Goal: Transaction & Acquisition: Subscribe to service/newsletter

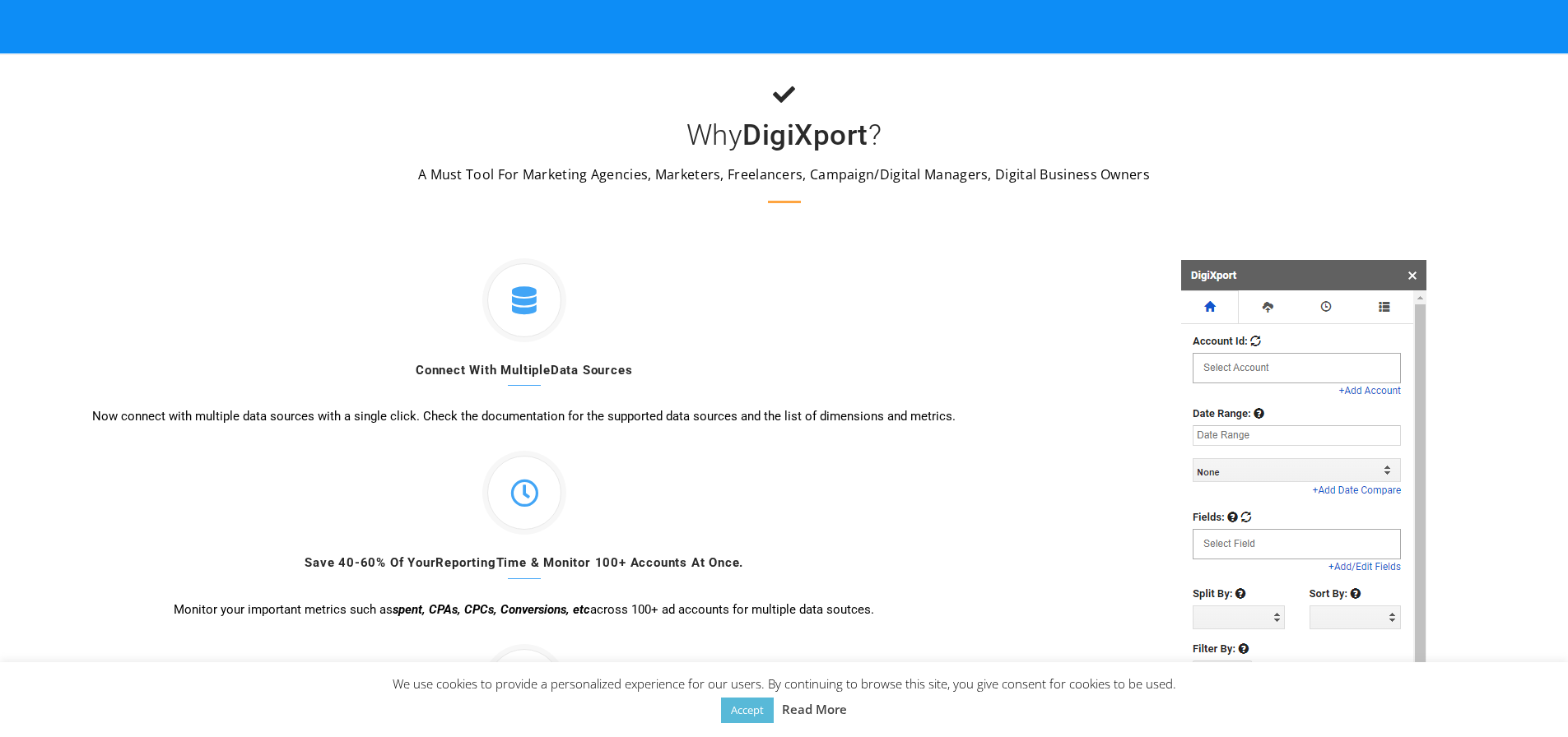
scroll to position [411, 0]
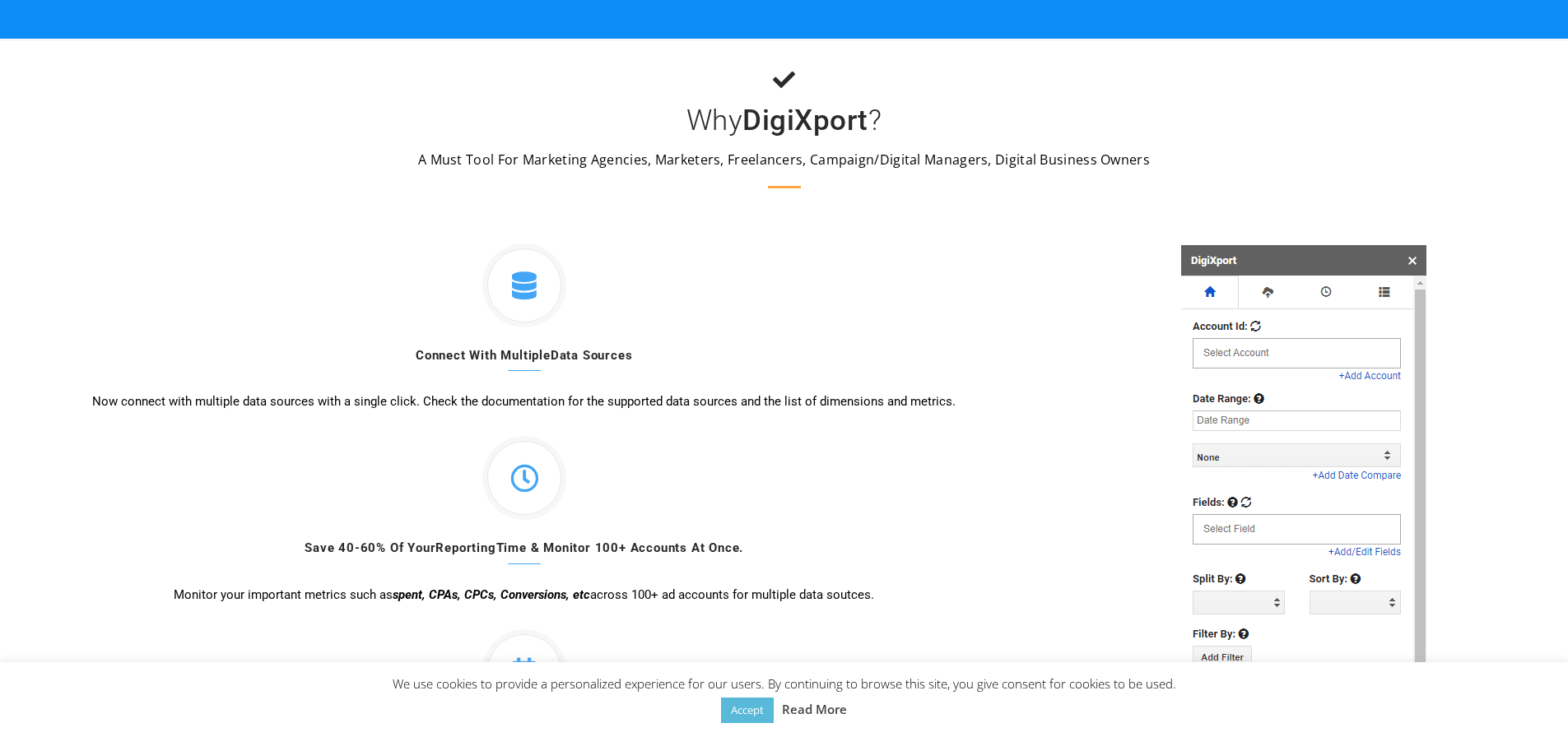
drag, startPoint x: 421, startPoint y: 164, endPoint x: 655, endPoint y: 160, distance: 234.0
click at [655, 160] on p "A Must Tool For Marketing Agencies, Marketers, Freelancers, Campaign/Digital Ma…" at bounding box center [784, 159] width 1568 height 20
click at [685, 159] on p "A Must Tool For Marketing Agencies, Marketers, Freelancers, Campaign/Digital Ma…" at bounding box center [784, 159] width 1568 height 20
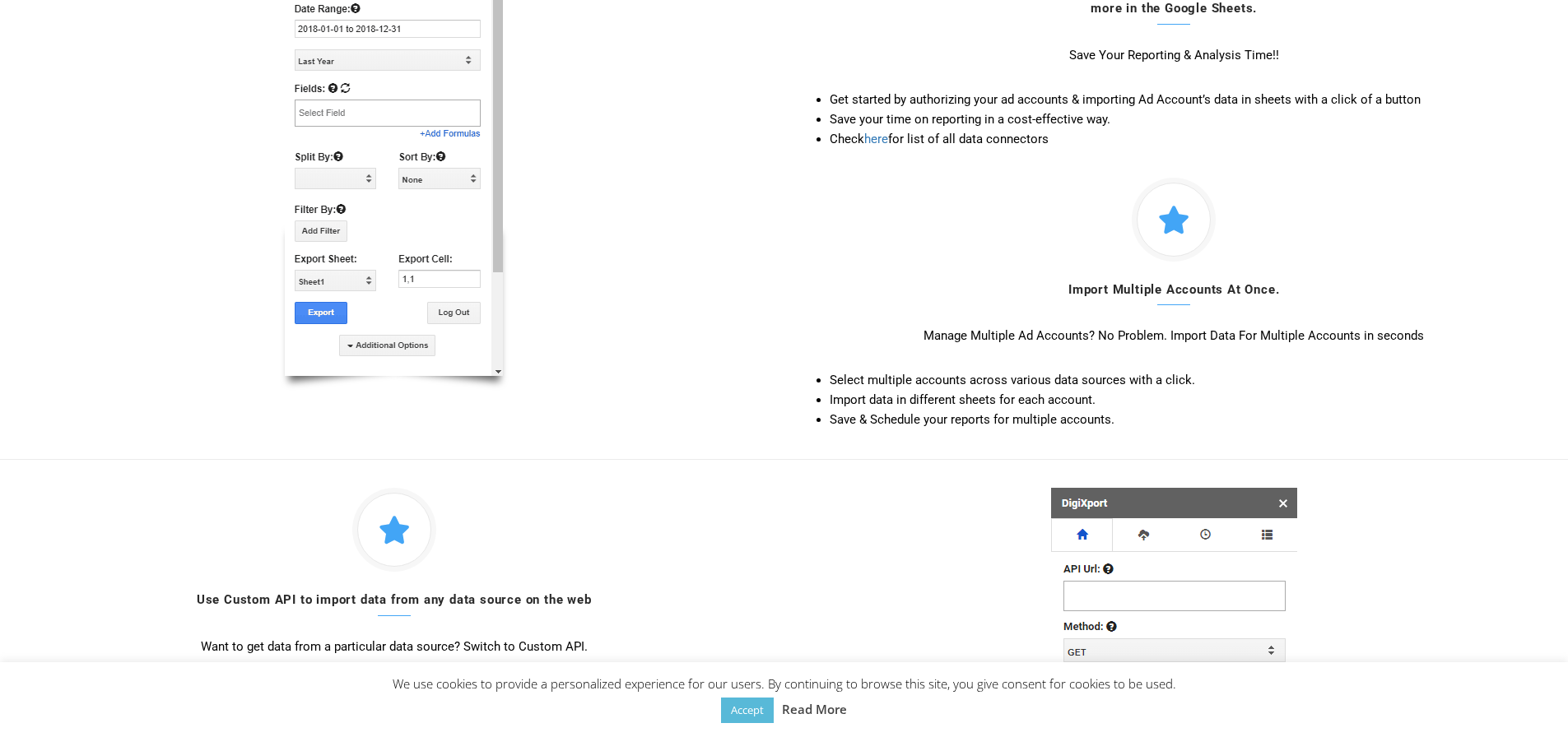
scroll to position [2139, 0]
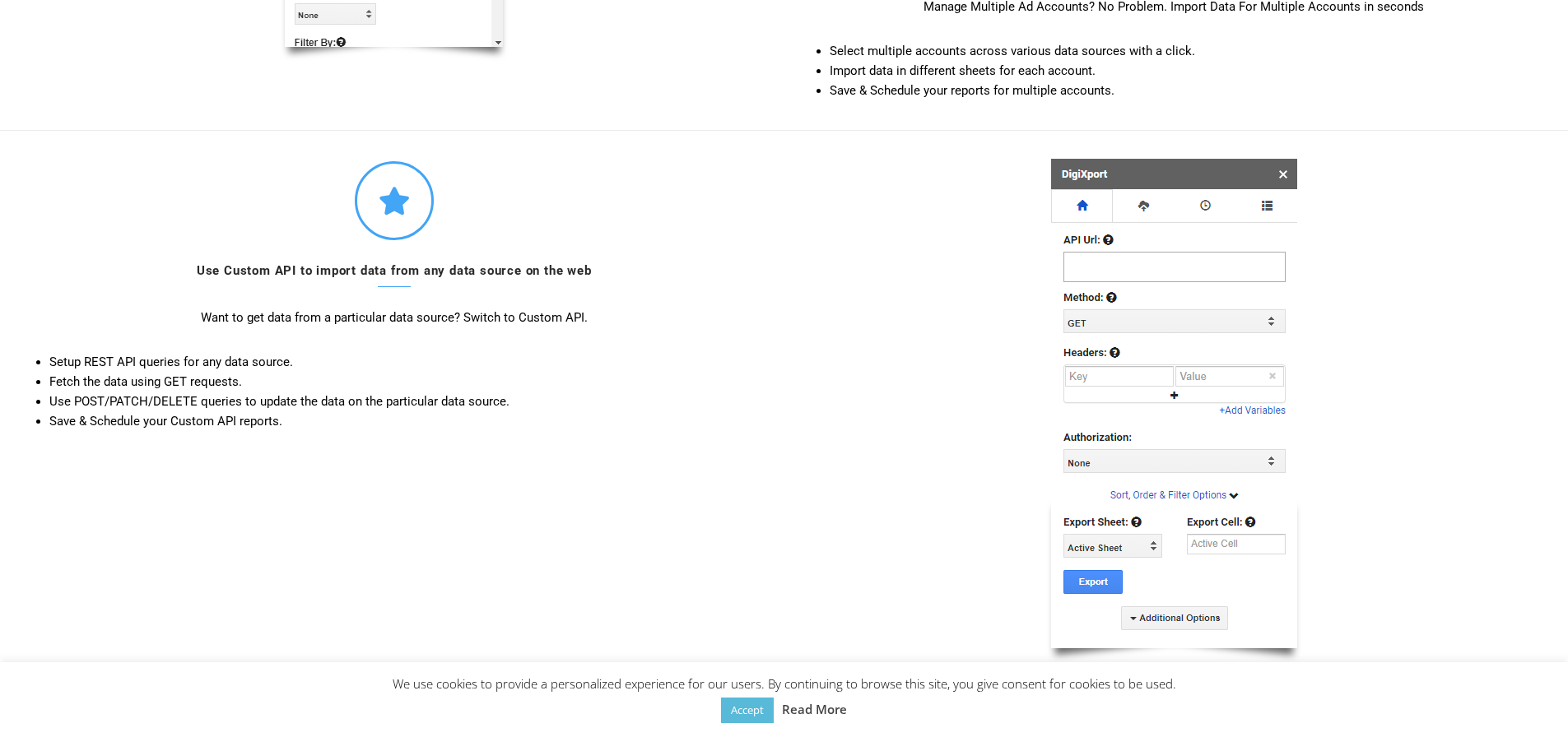
drag, startPoint x: 615, startPoint y: 274, endPoint x: 170, endPoint y: 273, distance: 445.0
click at [170, 273] on h4 "Use Custom API to import data from any data source on the web" at bounding box center [393, 274] width 755 height 24
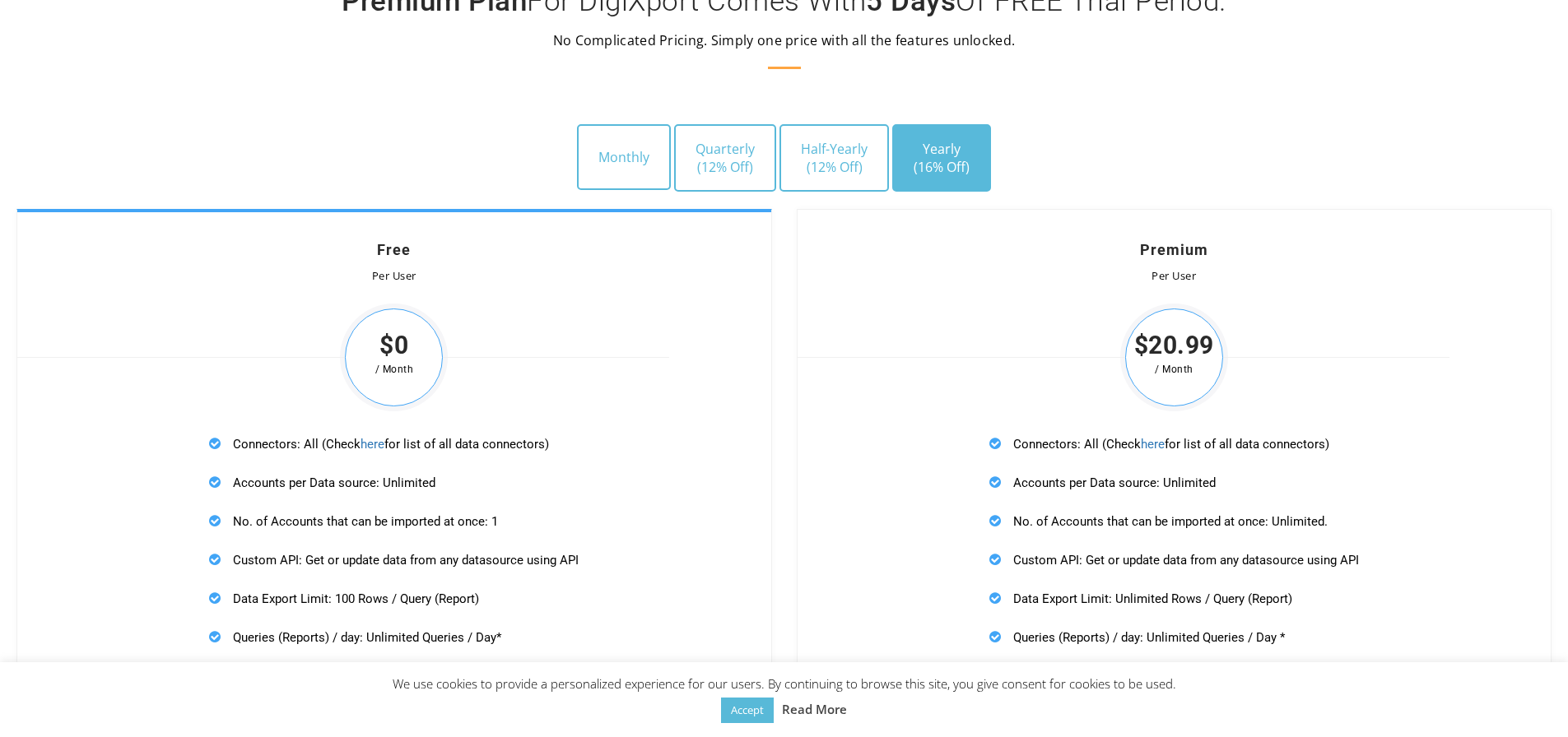
scroll to position [4690, 0]
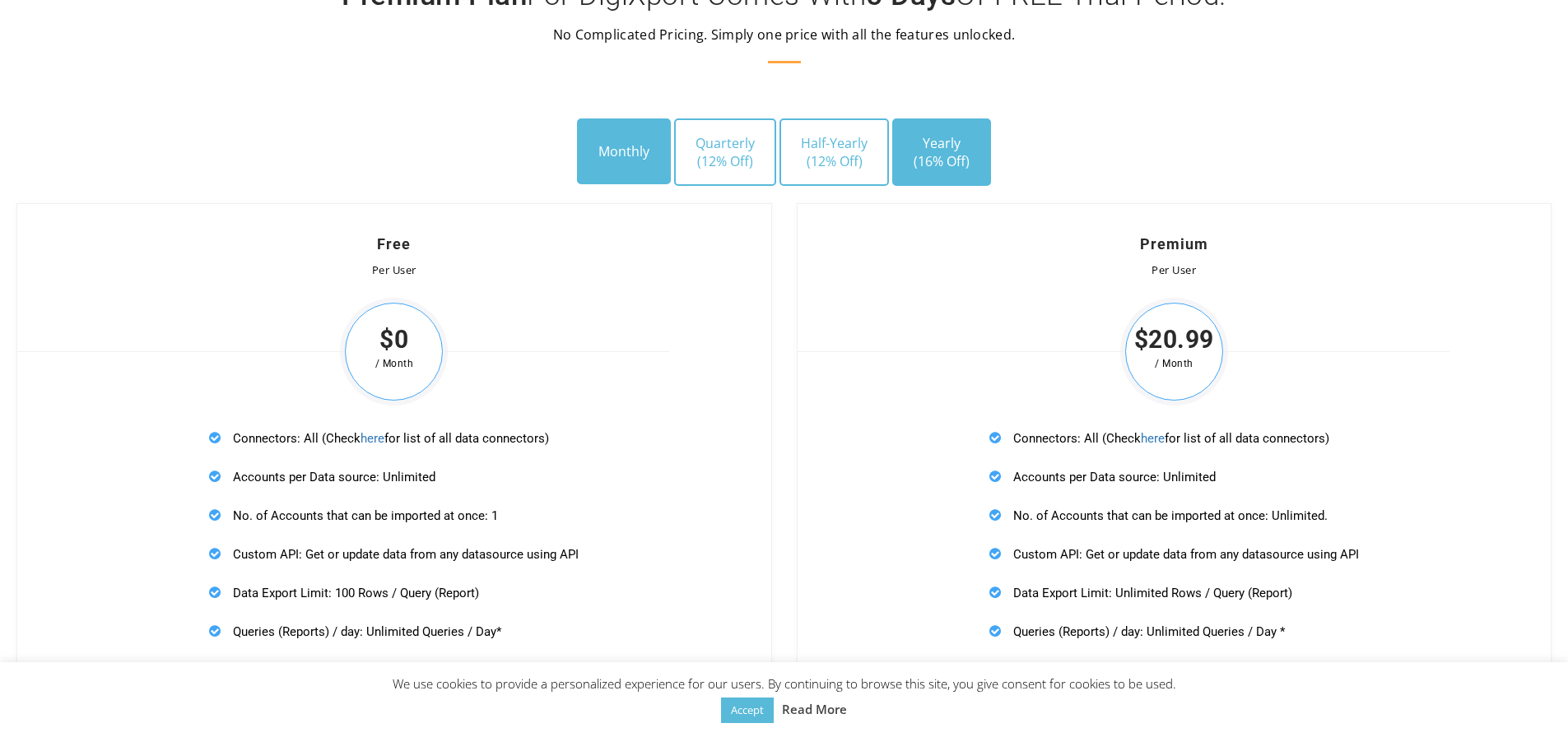
click at [615, 169] on button "Monthly" at bounding box center [624, 152] width 94 height 66
click at [632, 151] on button "Monthly" at bounding box center [624, 152] width 94 height 66
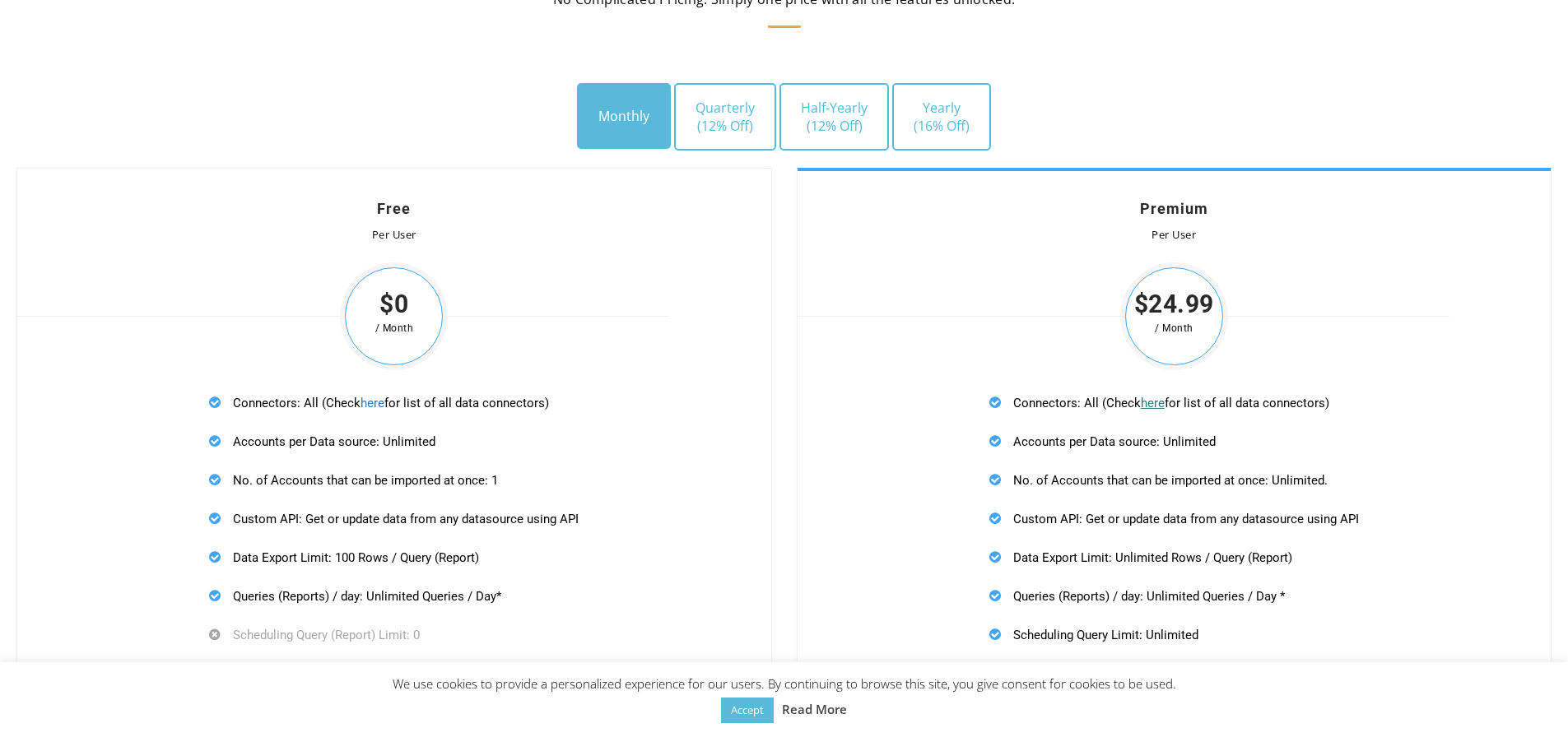
click at [1156, 404] on link "here" at bounding box center [1152, 403] width 24 height 15
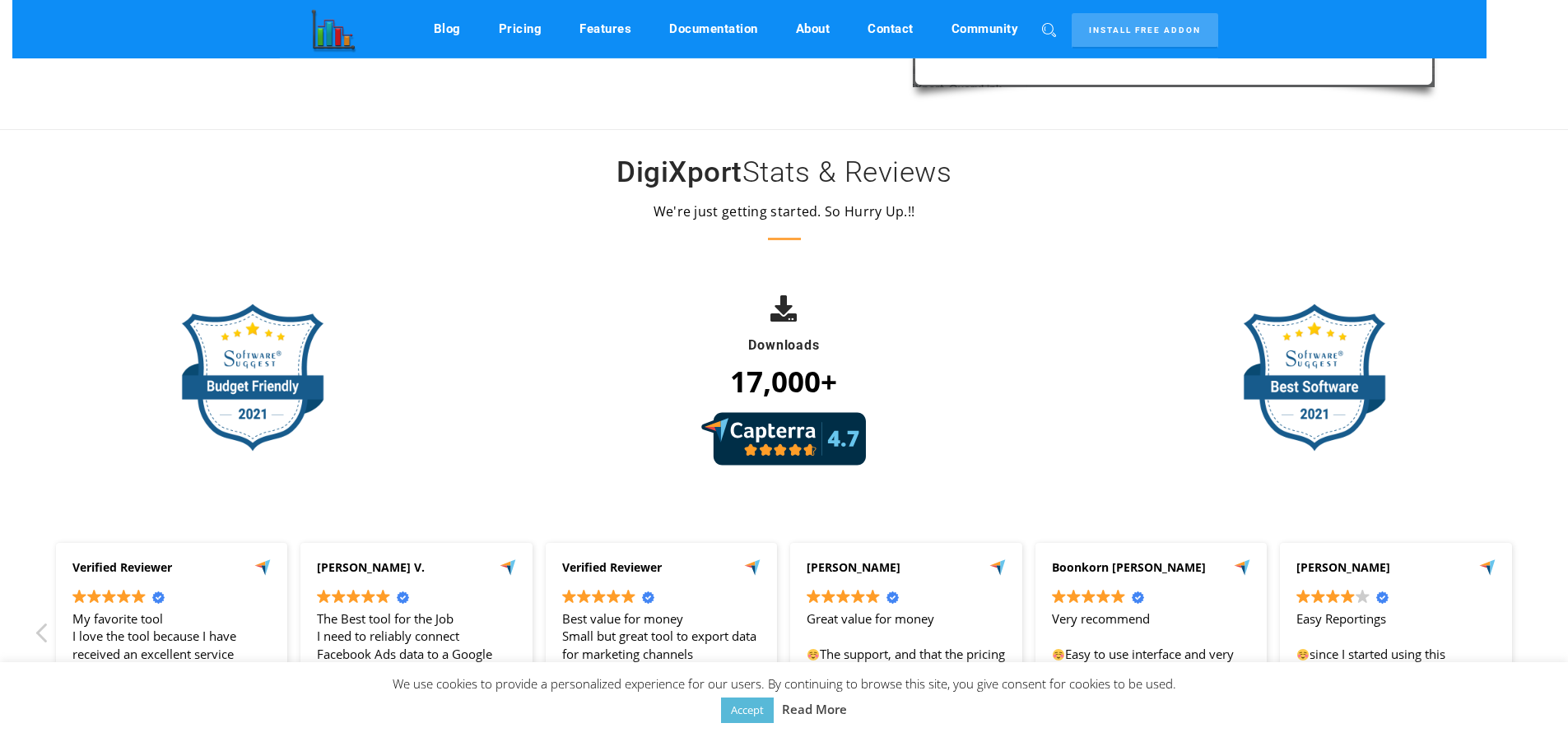
scroll to position [3656, 0]
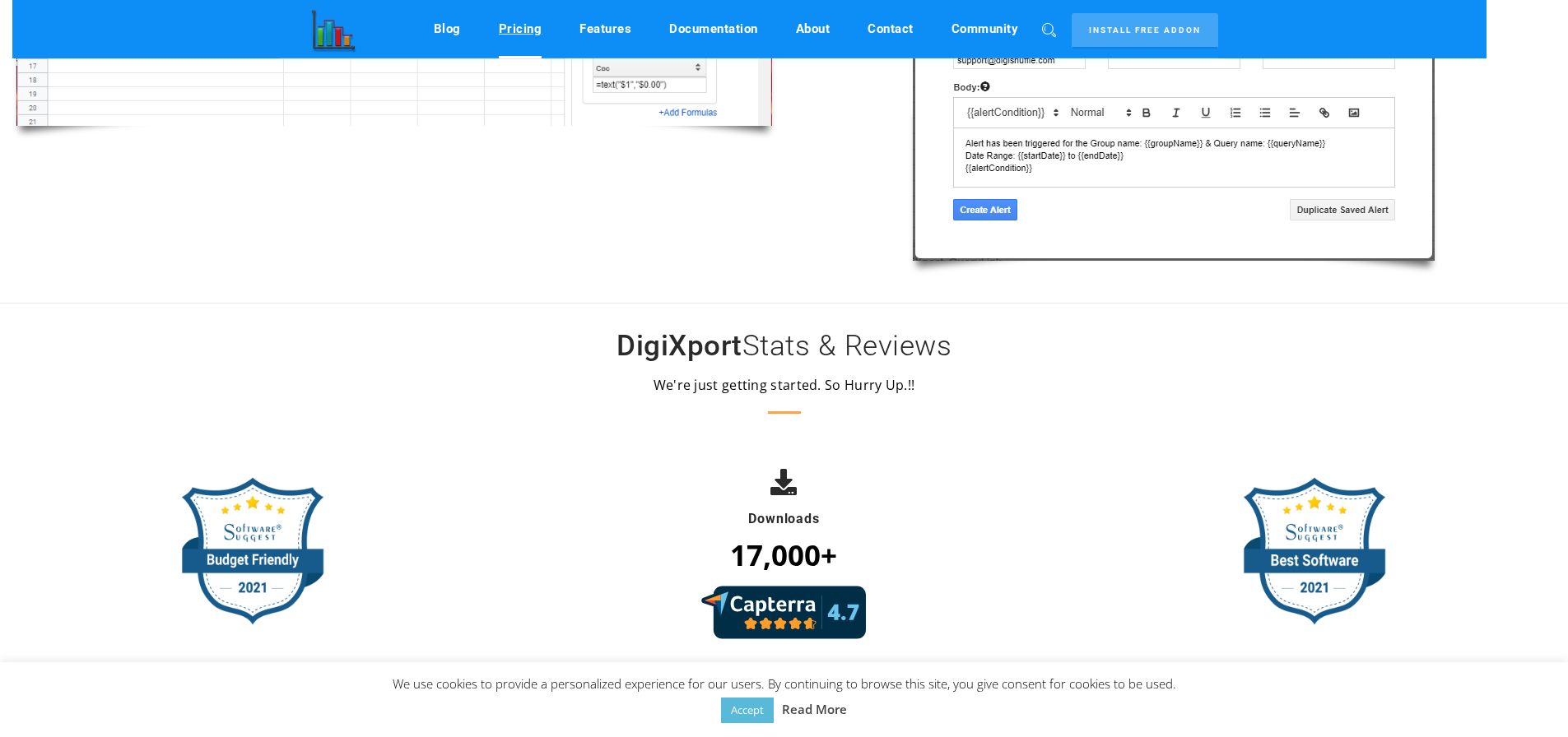
click at [516, 27] on link "Pricing" at bounding box center [520, 28] width 43 height 31
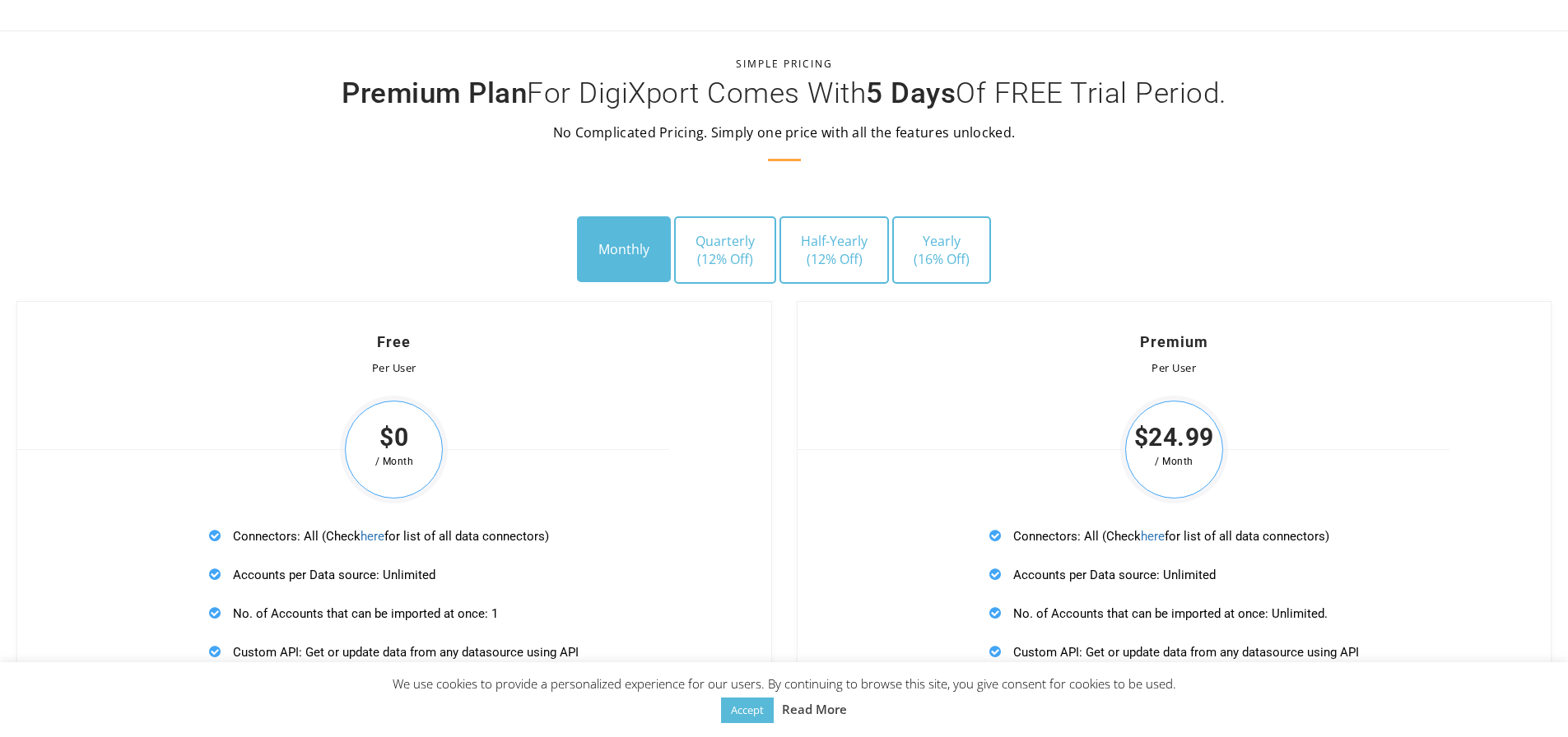
scroll to position [4622, 0]
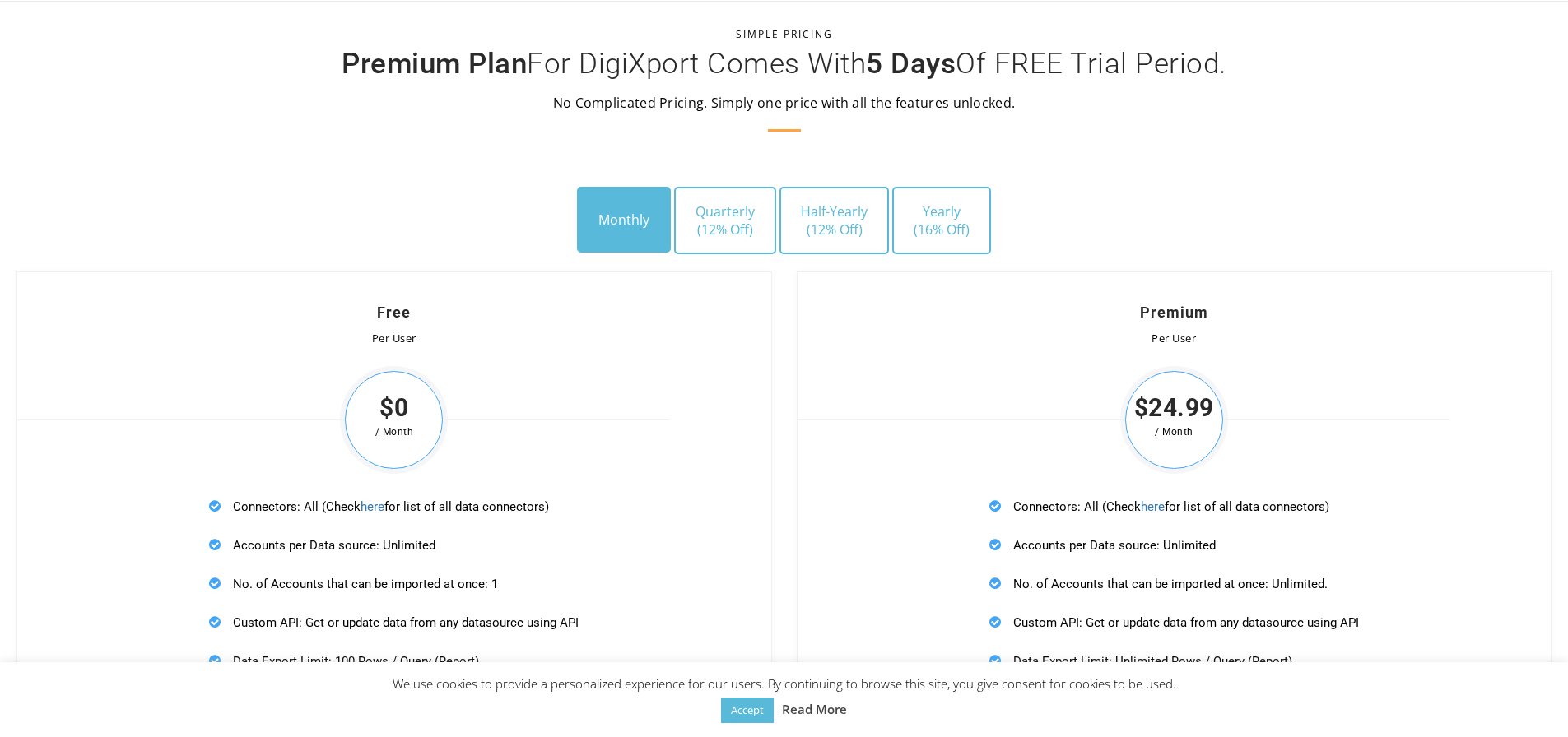
click at [613, 223] on button "Monthly" at bounding box center [624, 220] width 94 height 66
click at [619, 218] on button "Monthly" at bounding box center [624, 220] width 94 height 66
click at [720, 213] on button "Quarterly (12% Off)" at bounding box center [725, 221] width 102 height 68
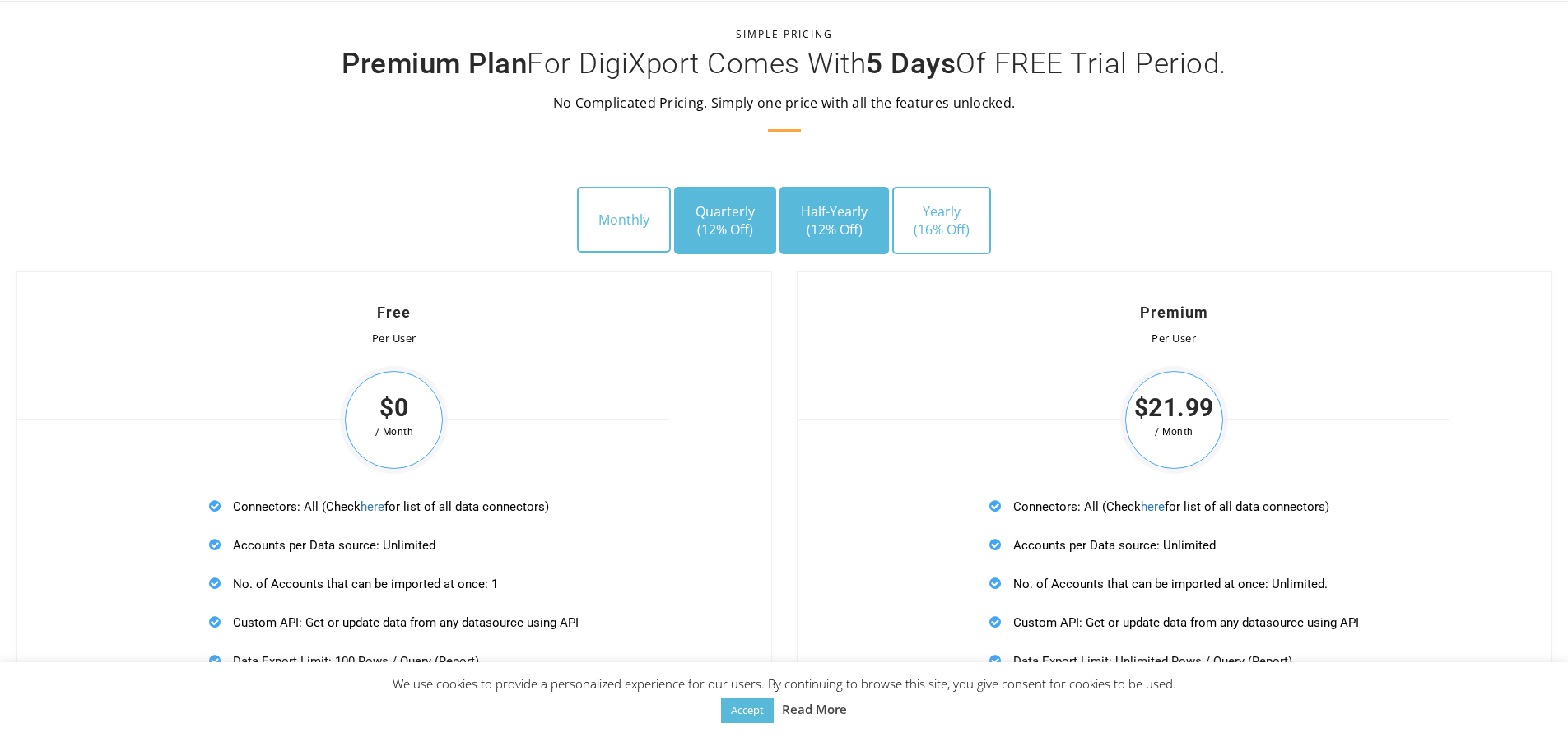
click at [817, 221] on span "(12% Off)" at bounding box center [834, 229] width 67 height 18
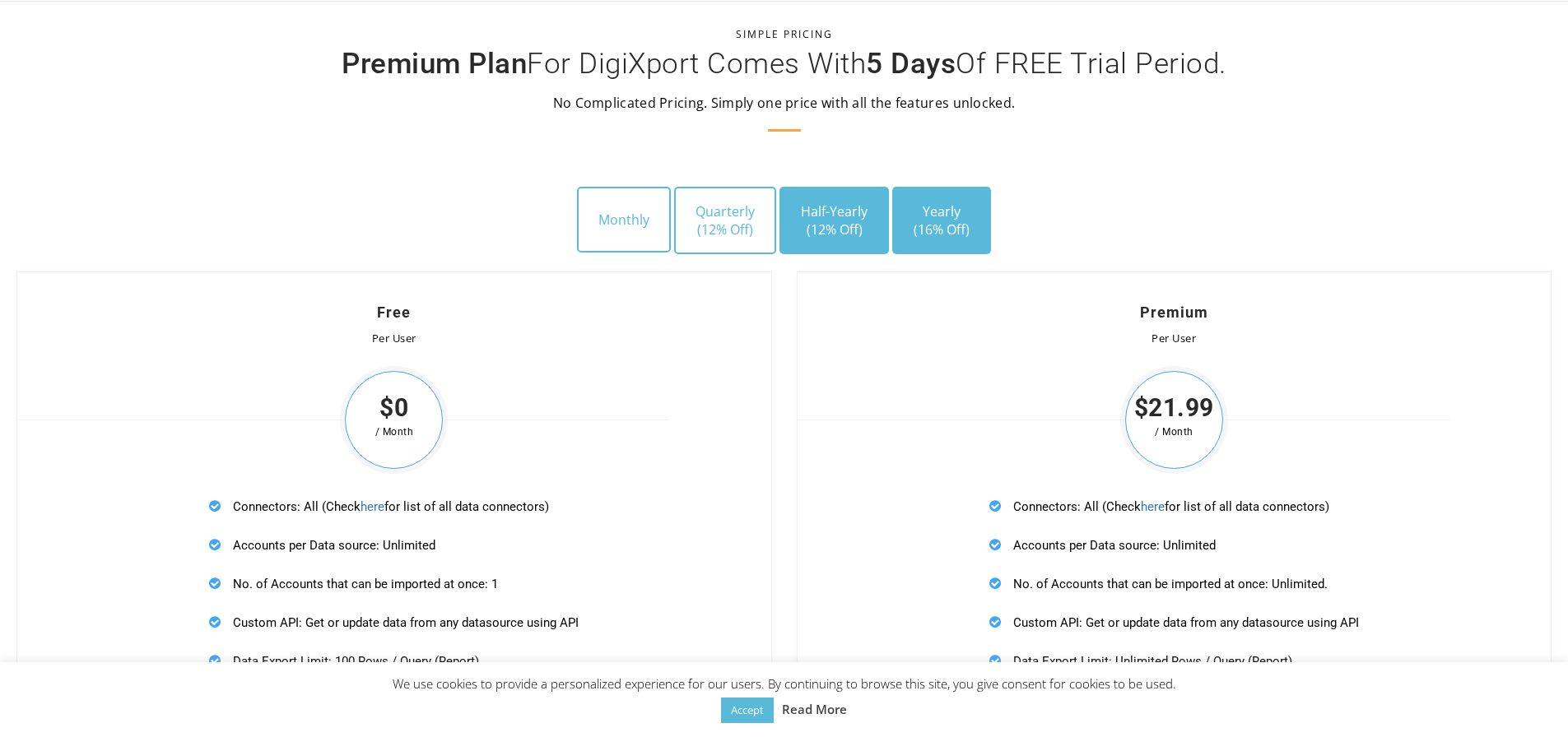
click at [914, 223] on span "(16% Off)" at bounding box center [941, 229] width 56 height 18
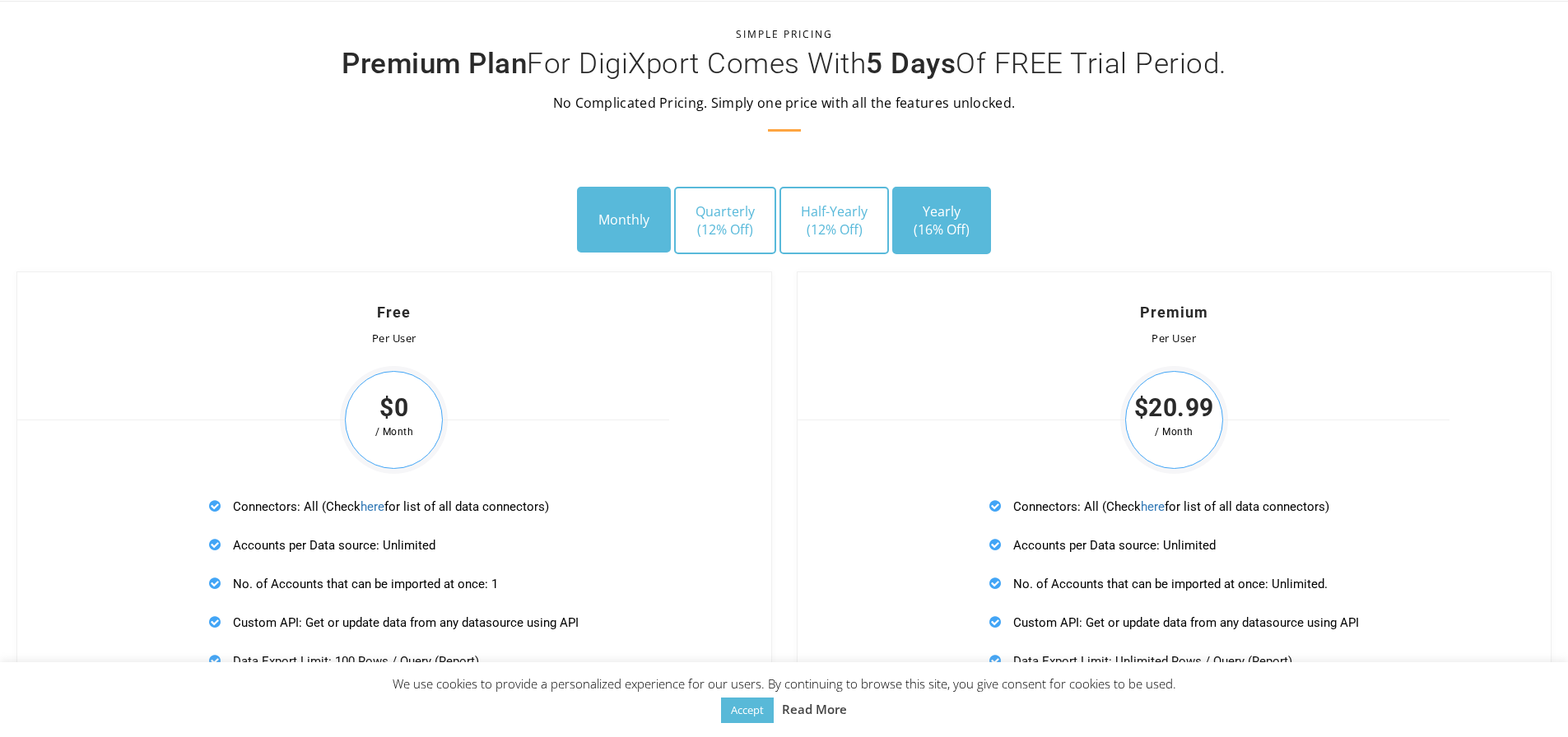
click at [631, 221] on button "Monthly" at bounding box center [624, 220] width 94 height 66
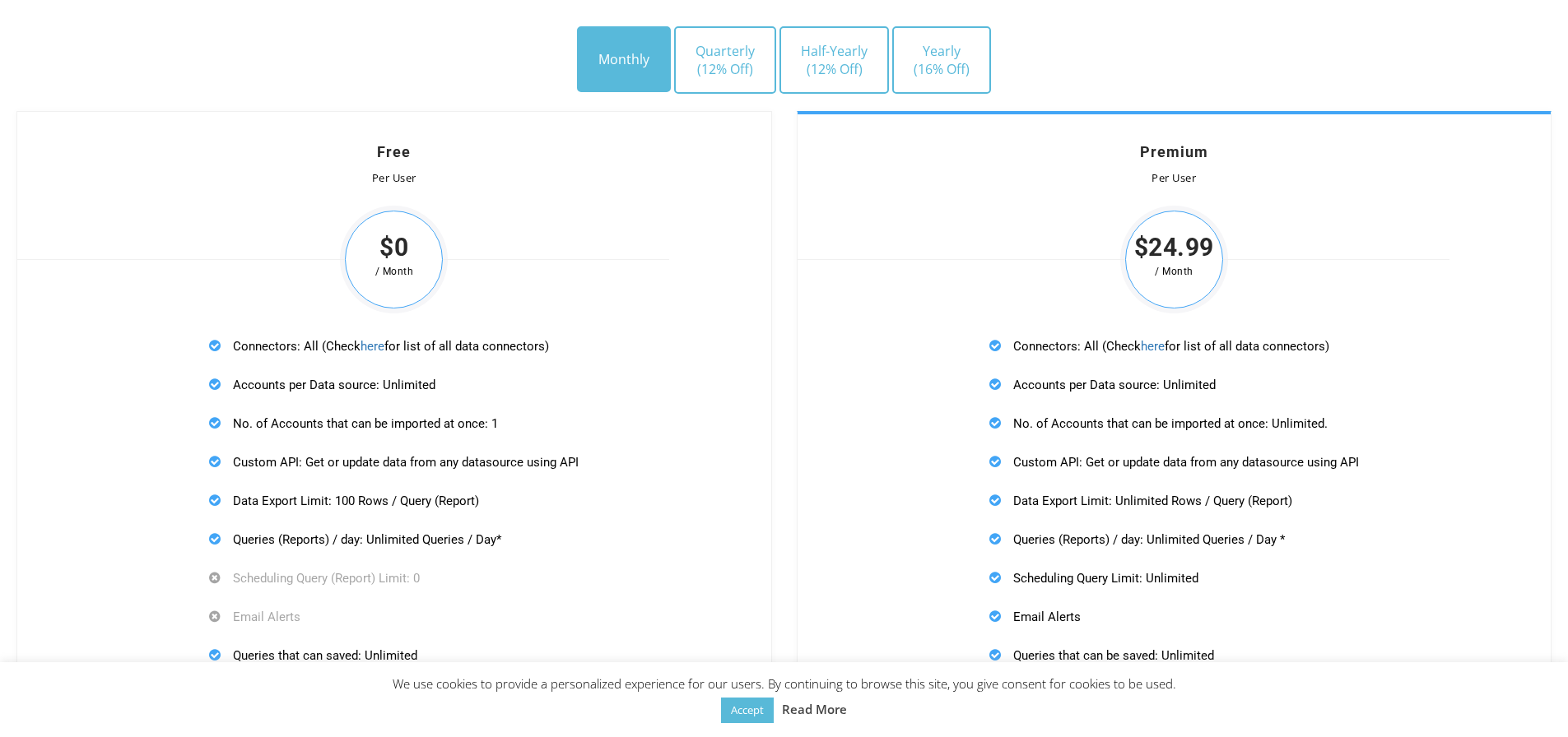
scroll to position [4786, 0]
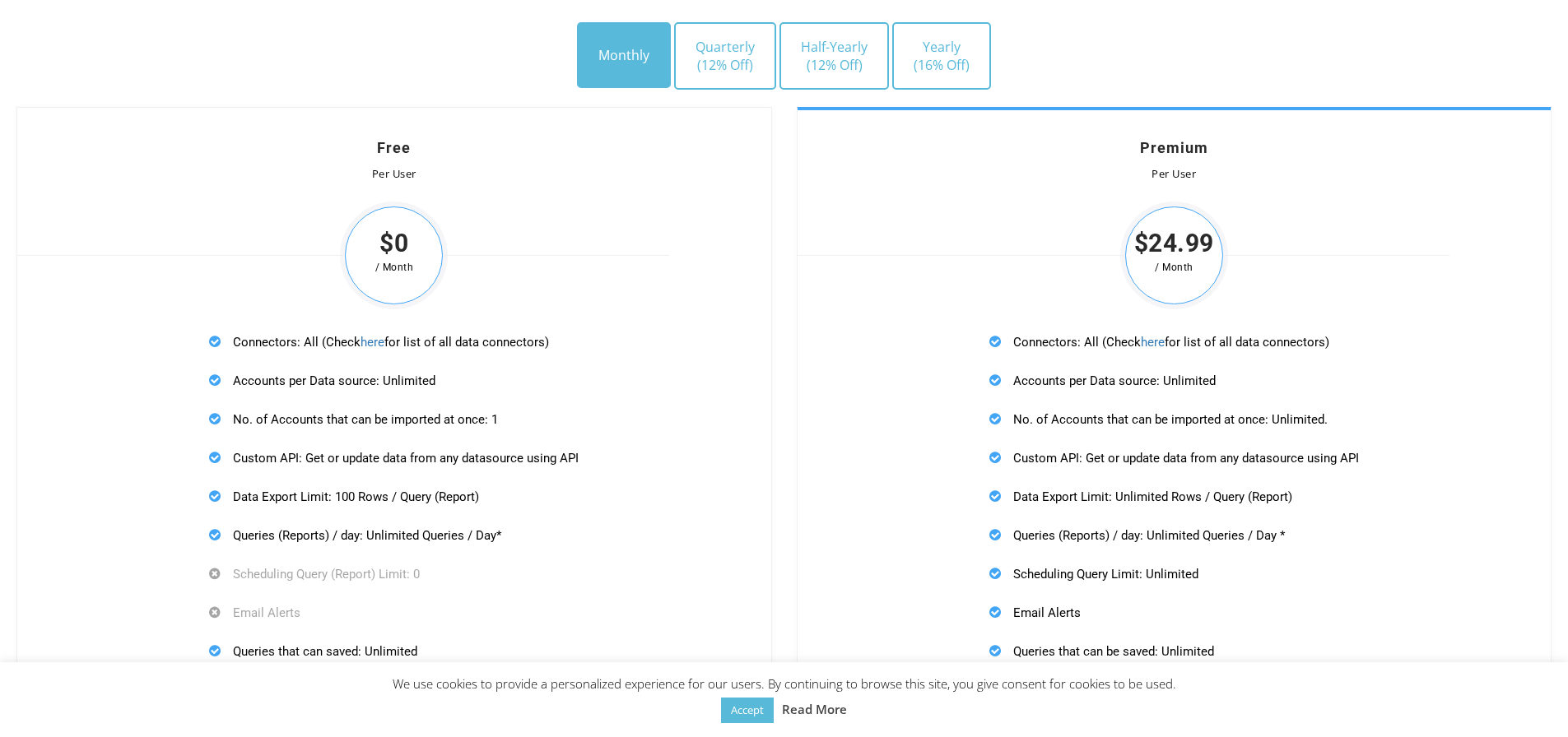
drag, startPoint x: 1012, startPoint y: 384, endPoint x: 1226, endPoint y: 379, distance: 214.1
click at [1226, 379] on p "Accounts per Data source: Unlimited" at bounding box center [1174, 381] width 370 height 21
click at [1366, 418] on div "Connectors: All (Check here for list of all data connectors) Accounts per Data …" at bounding box center [1174, 555] width 405 height 483
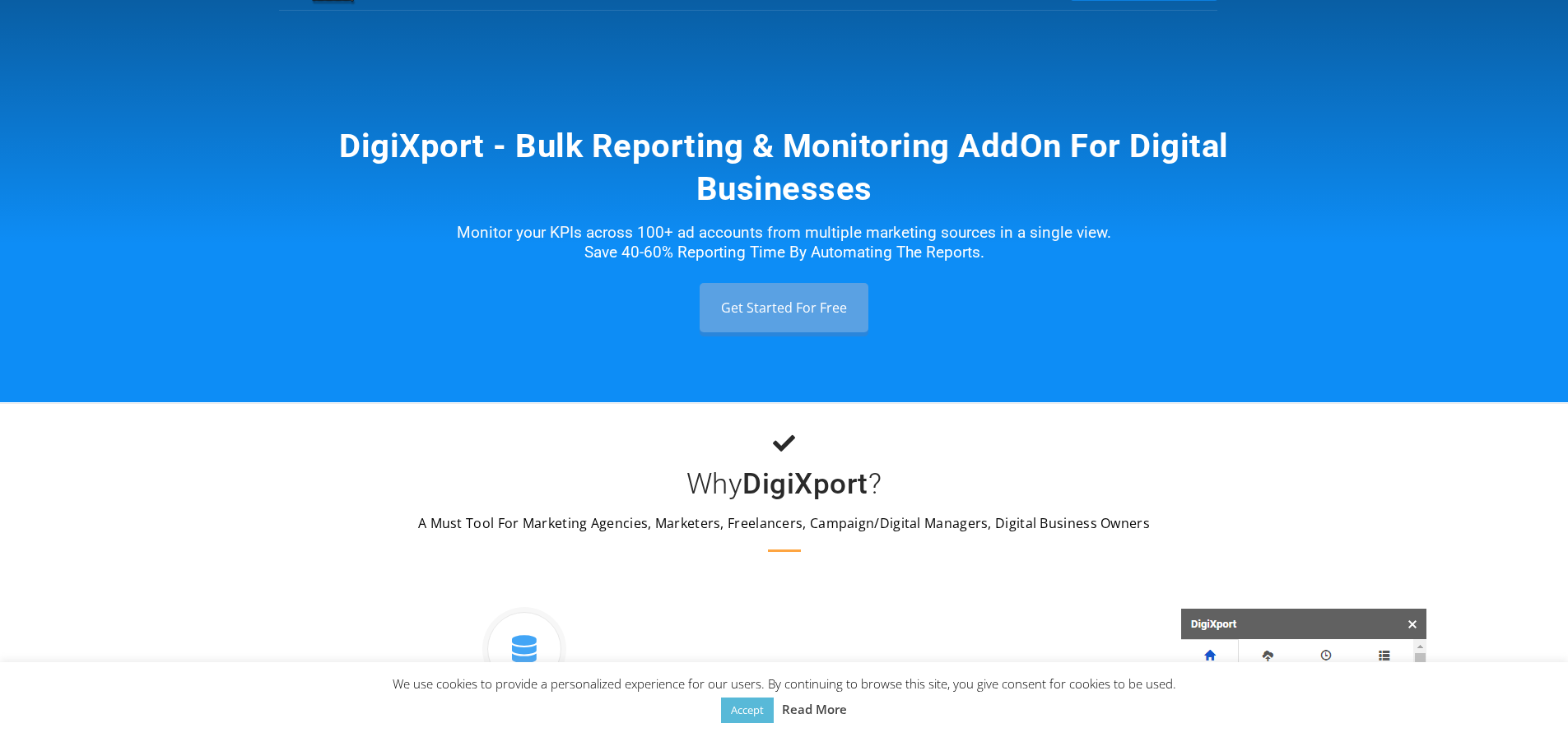
scroll to position [0, 0]
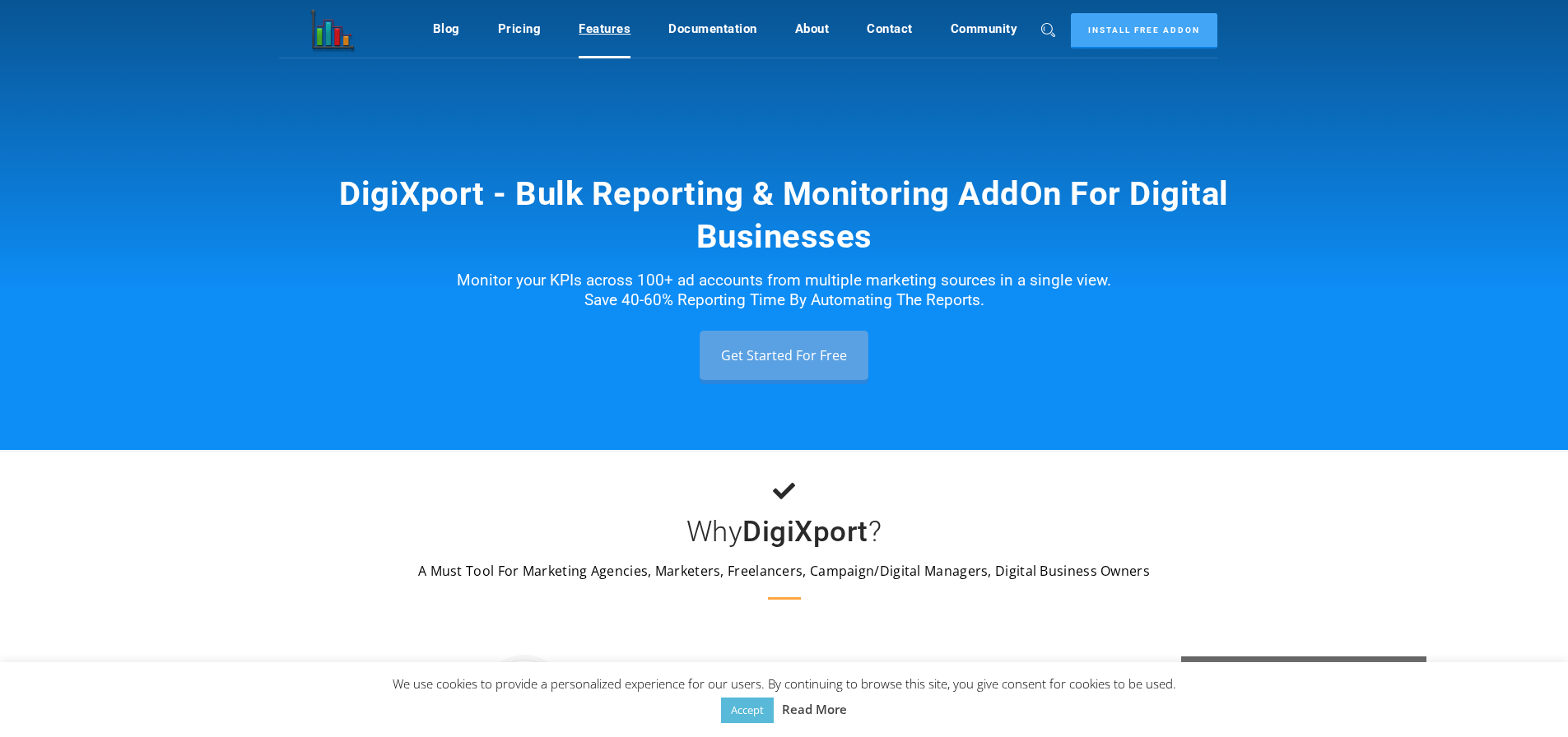
click at [604, 31] on link "Features" at bounding box center [604, 28] width 52 height 31
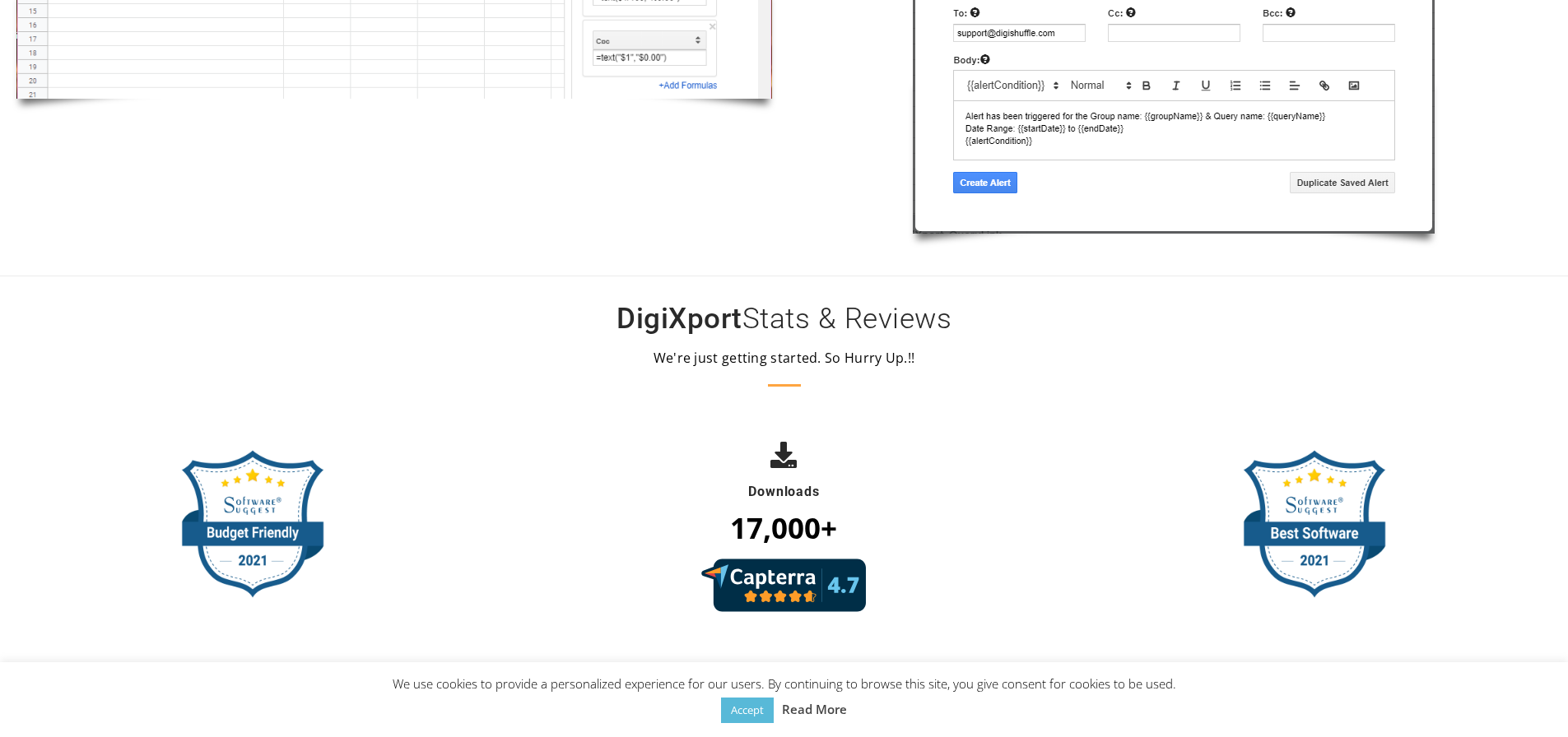
scroll to position [3924, 0]
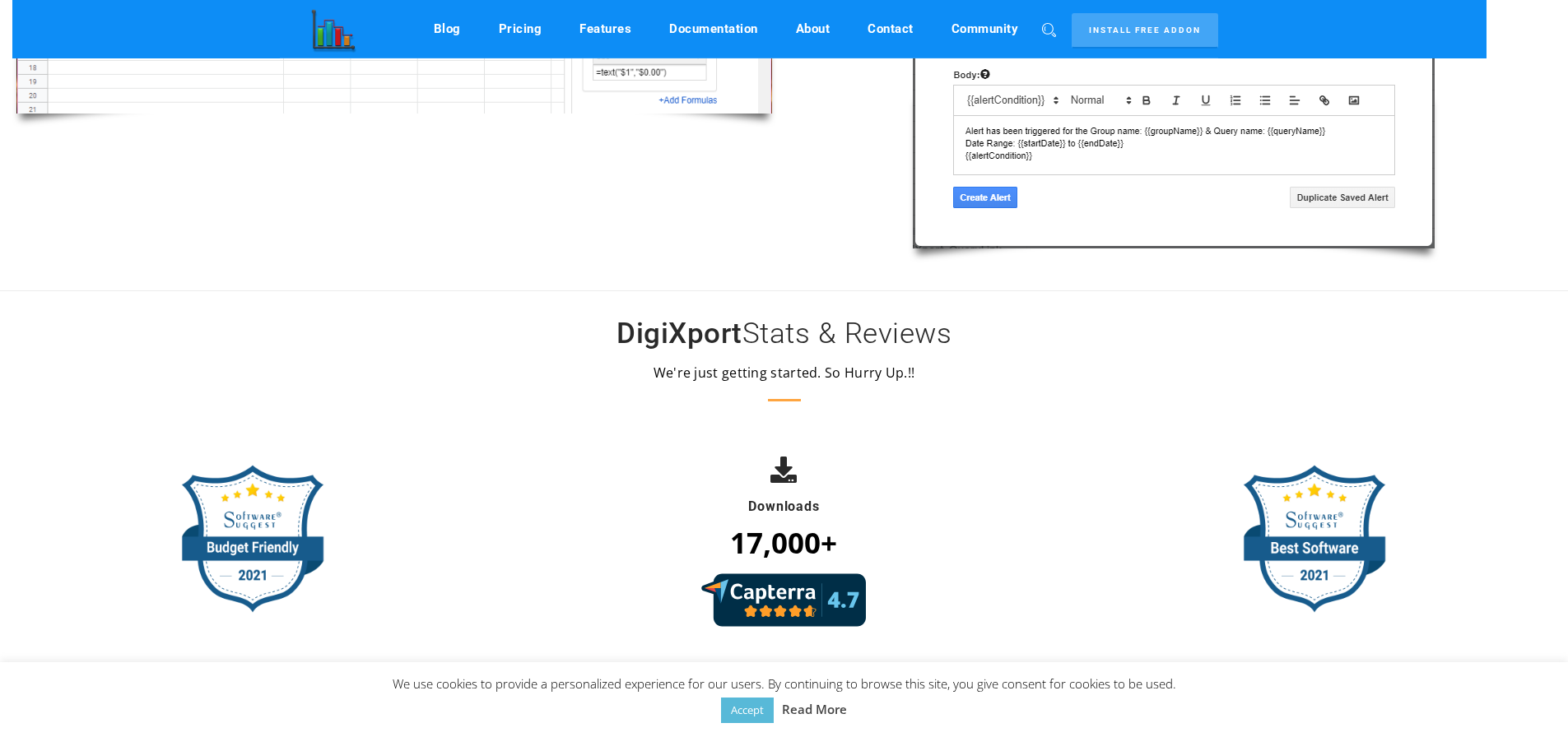
scroll to position [3656, 0]
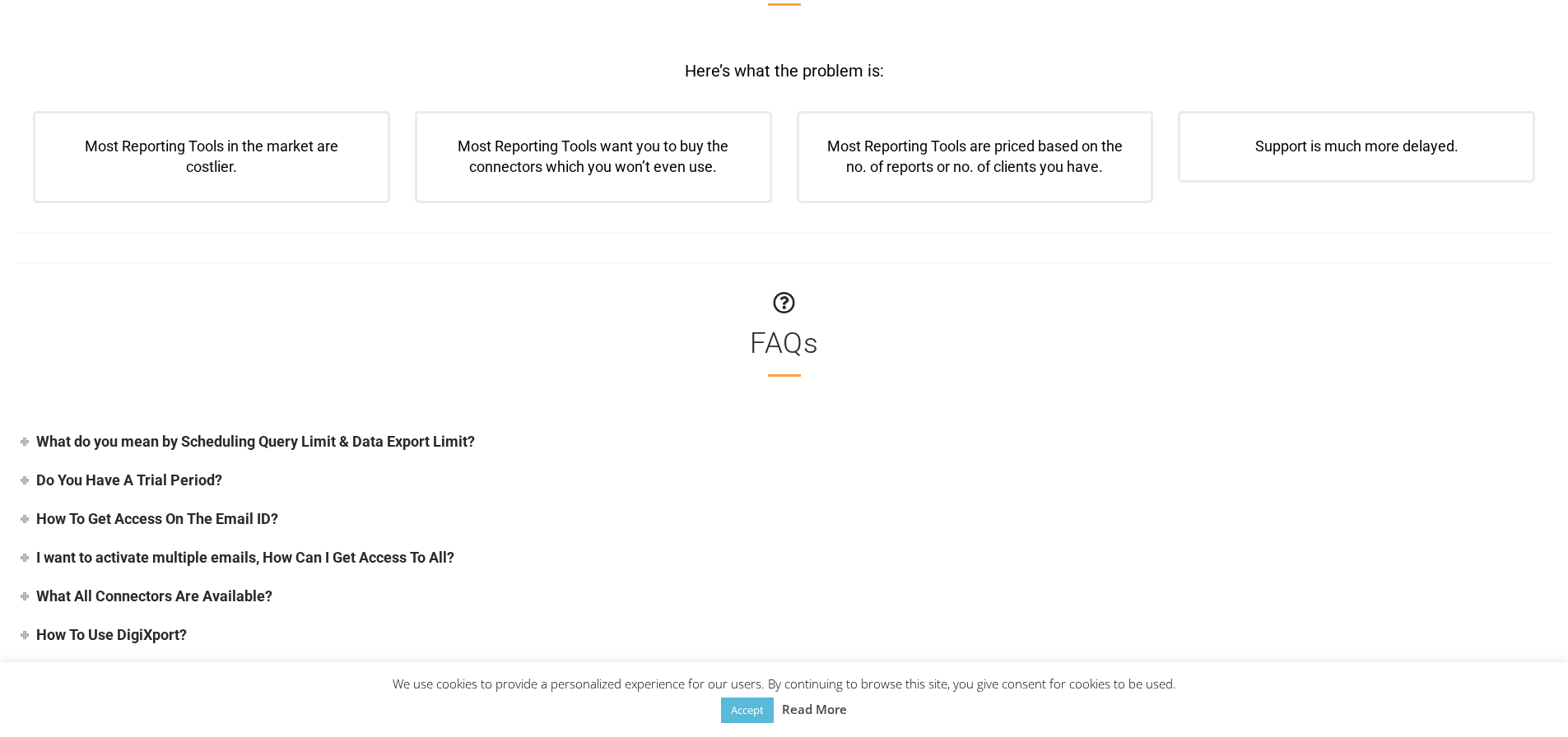
scroll to position [6335, 0]
